Goal: Task Accomplishment & Management: Manage account settings

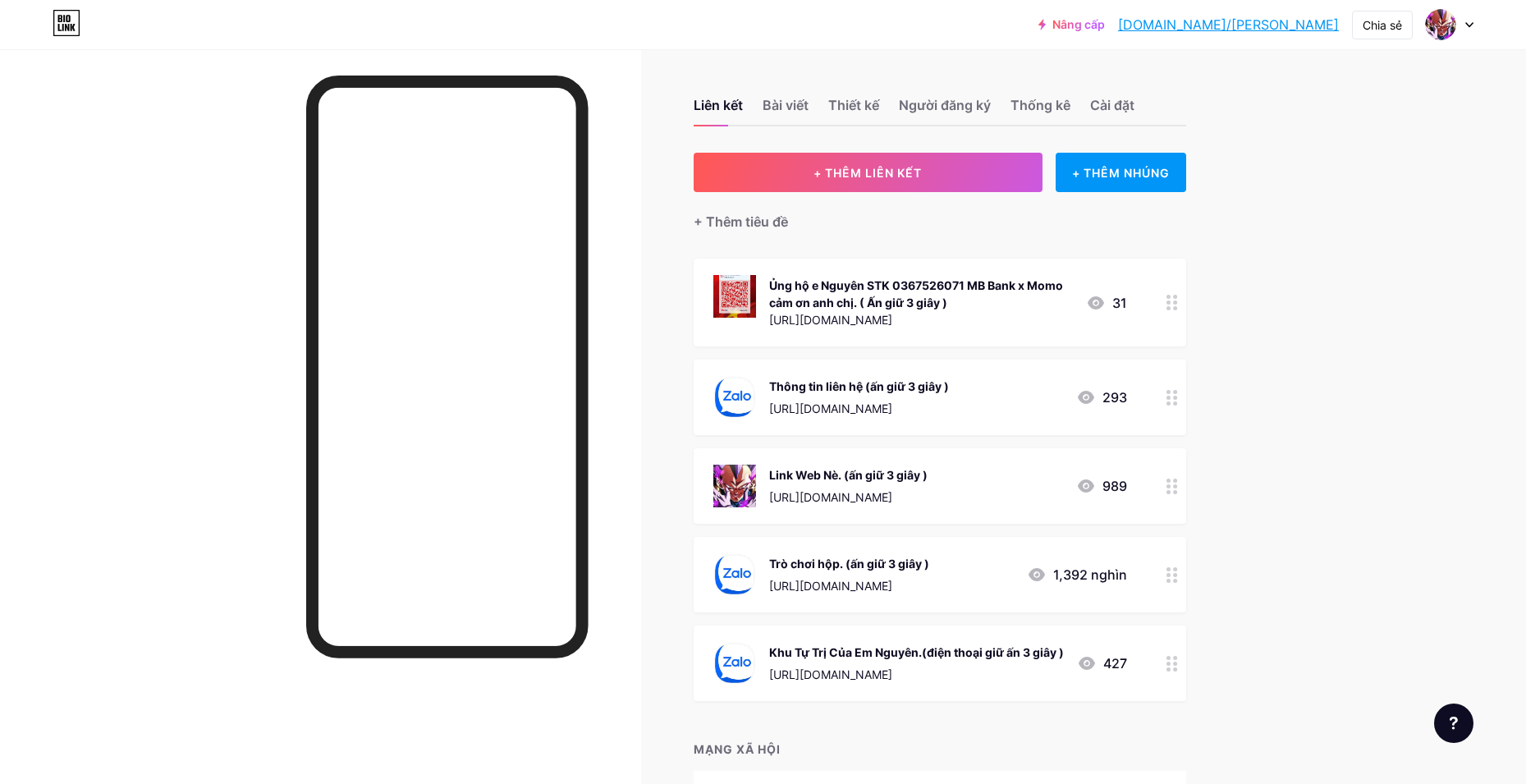
click at [1178, 479] on icon at bounding box center [1172, 486] width 12 height 15
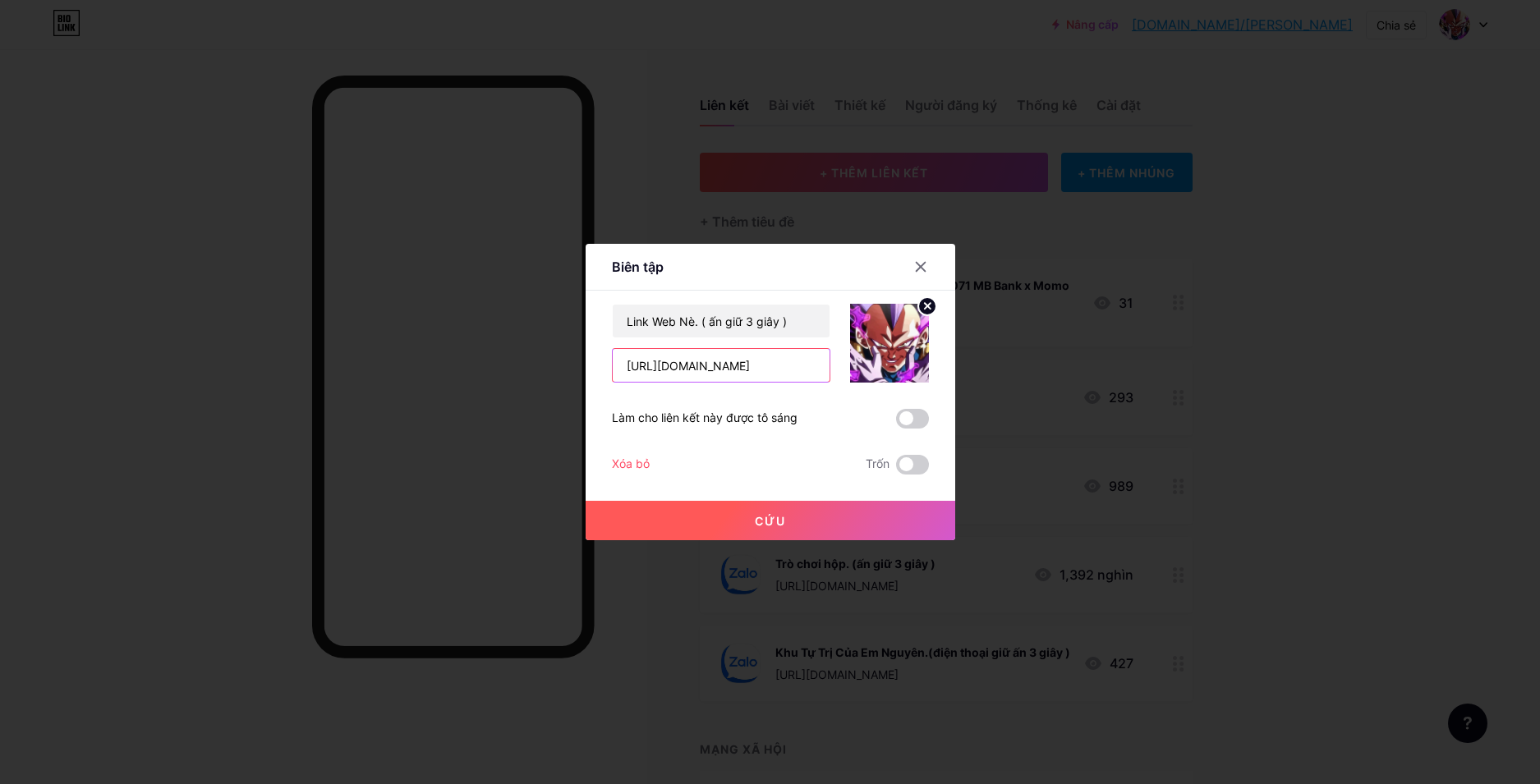
click at [751, 368] on input "https://huyenthoainro.com/" at bounding box center [720, 365] width 216 height 33
click at [697, 370] on input "https://nroz.VN/" at bounding box center [720, 365] width 216 height 33
type input "[URL][DOMAIN_NAME]"
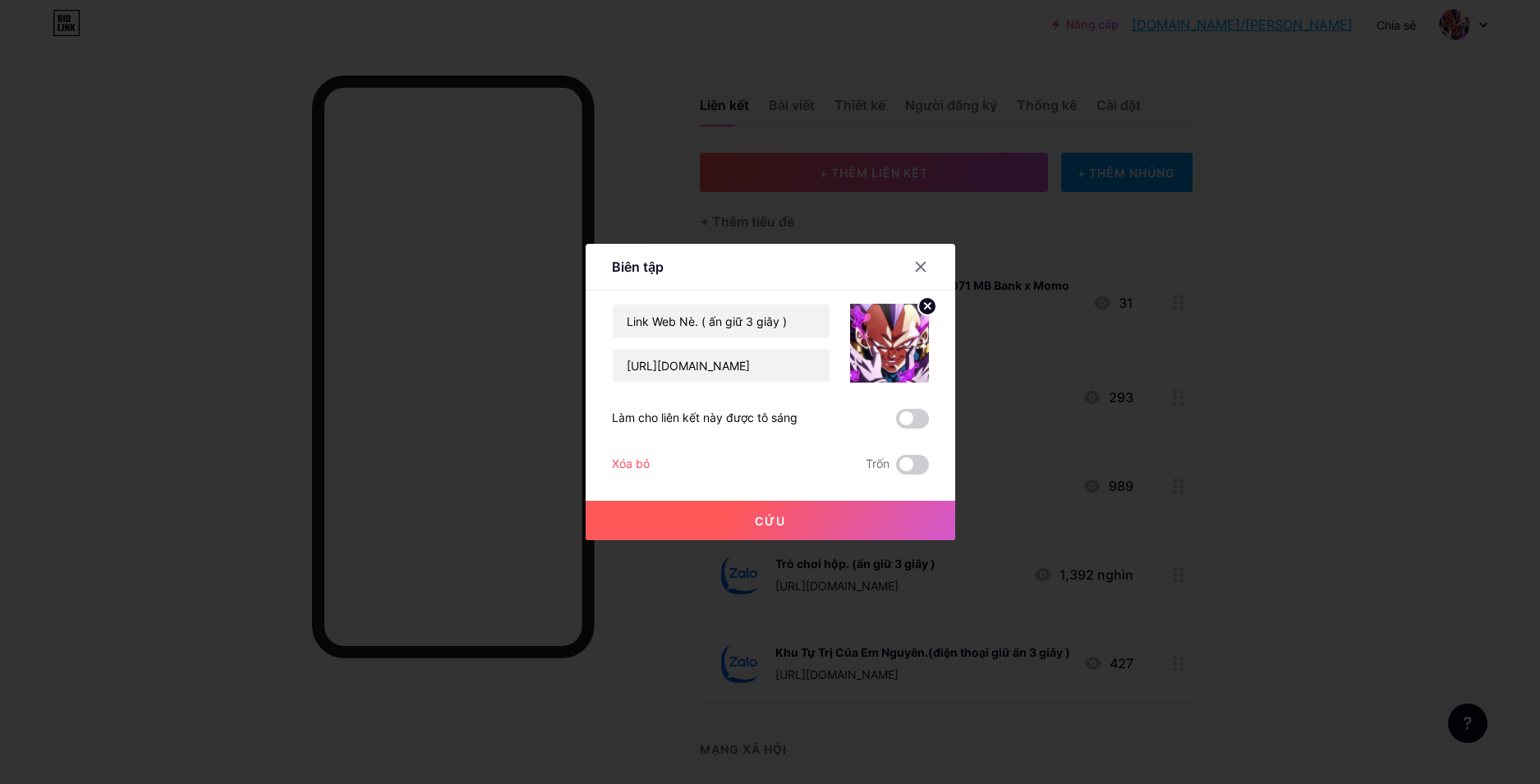
click at [724, 509] on button "Cứu" at bounding box center [770, 520] width 369 height 39
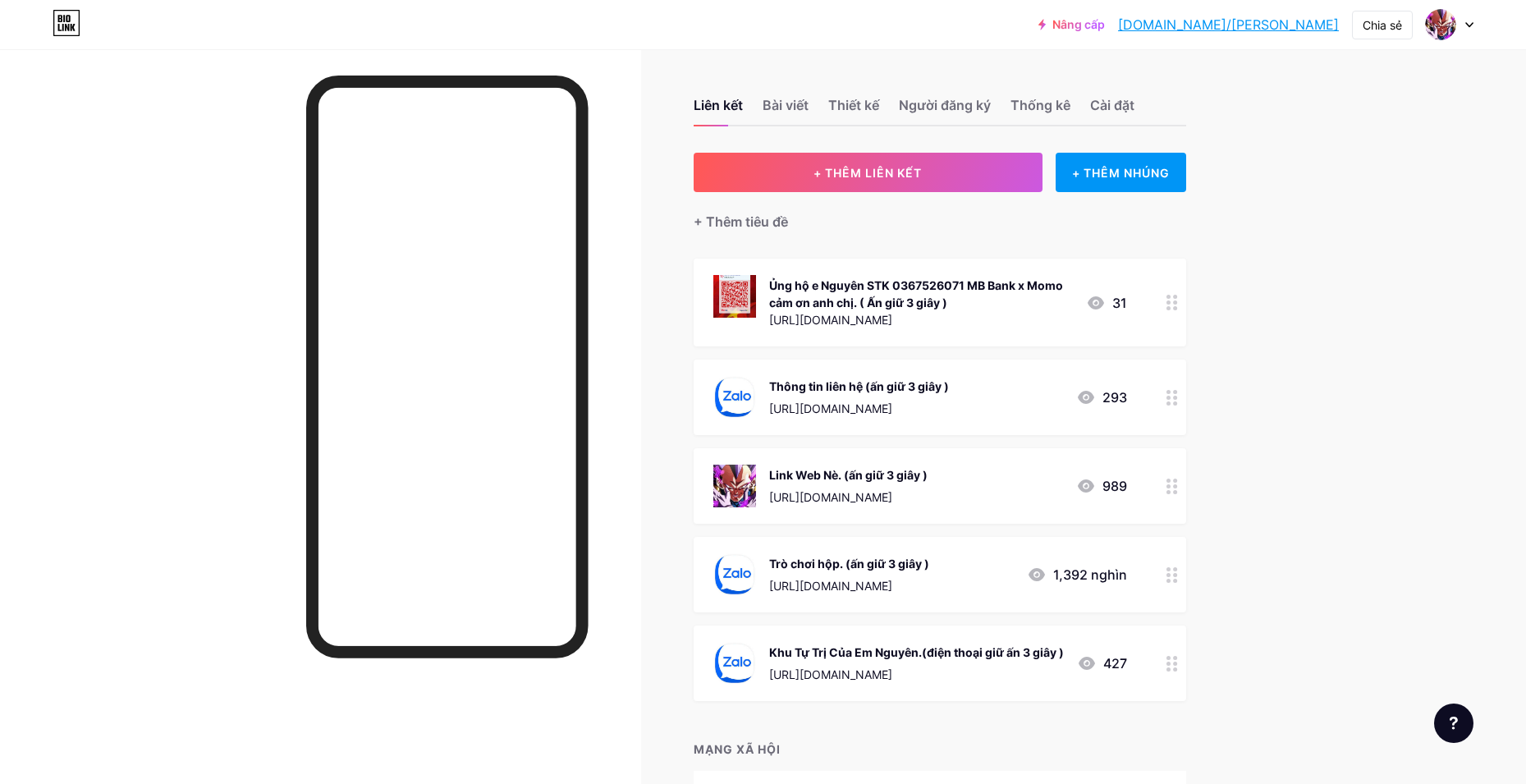
click at [1193, 569] on div "Liên kết Bài viết Thiết kế Người đăng ký Thống kê Cài đặt + THÊM LIÊN KẾT + THÊ…" at bounding box center [628, 470] width 1255 height 843
click at [1177, 573] on circle at bounding box center [1175, 575] width 4 height 4
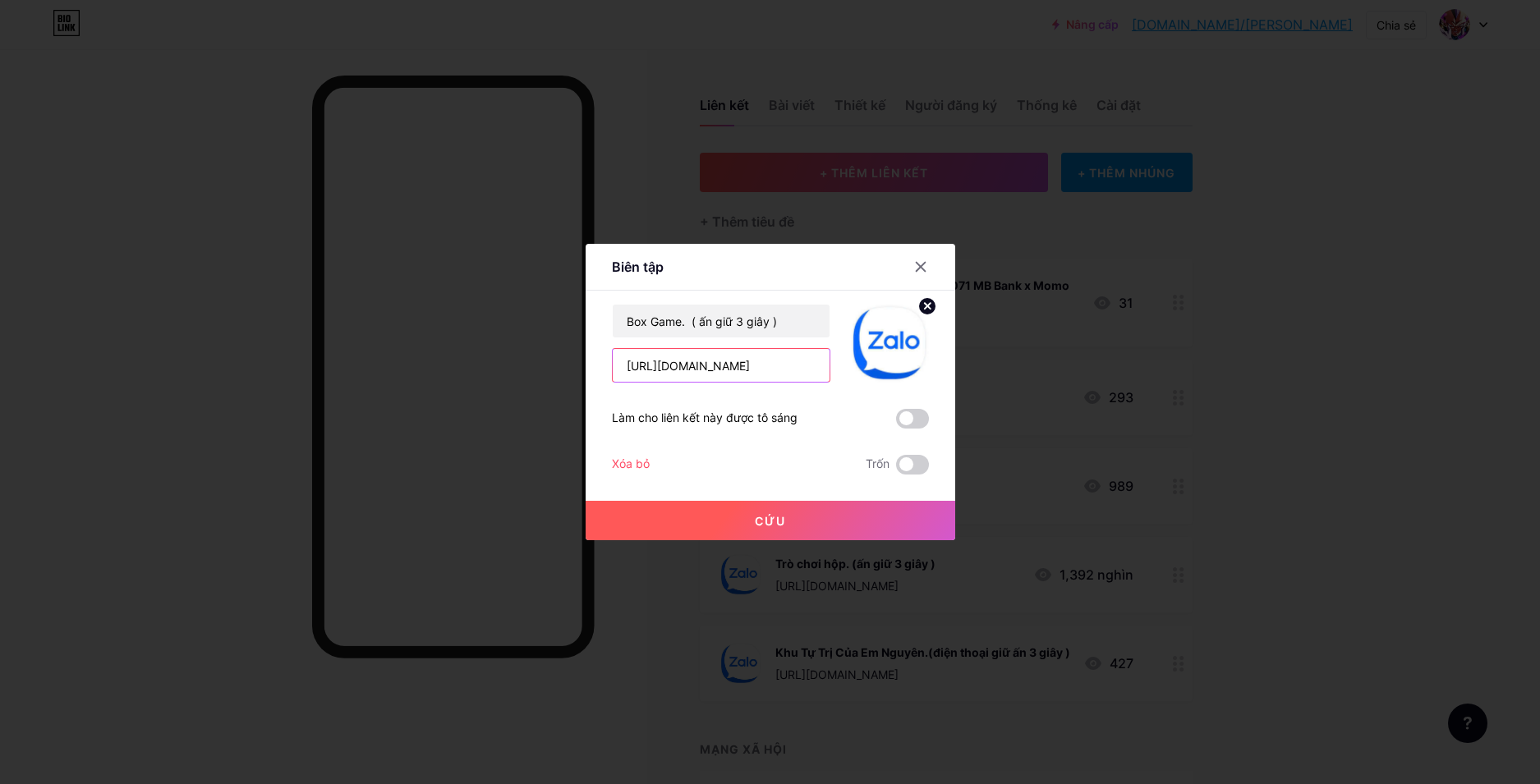
click at [798, 359] on input "https://zalo.me/g/sdxvgw142" at bounding box center [720, 365] width 216 height 33
paste input "bhfzza779"
type input "[URL][DOMAIN_NAME]"
click at [785, 512] on button "Cứu" at bounding box center [770, 520] width 369 height 39
